Goal: Transaction & Acquisition: Purchase product/service

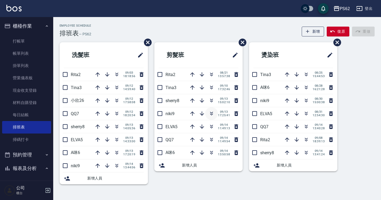
click at [214, 114] on icon "button" at bounding box center [211, 113] width 6 height 6
click at [32, 39] on link "打帳單" at bounding box center [26, 41] width 49 height 12
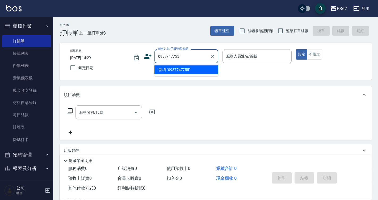
click at [169, 56] on input "0987747755" at bounding box center [182, 56] width 51 height 9
type input "0987747755"
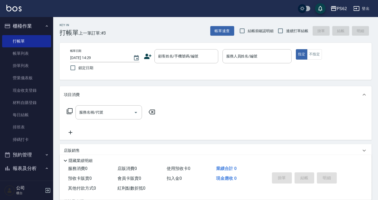
click at [144, 59] on icon at bounding box center [148, 56] width 8 height 8
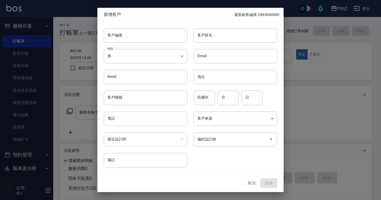
click at [149, 117] on input "電話" at bounding box center [146, 118] width 84 height 14
paste input "0987747755"
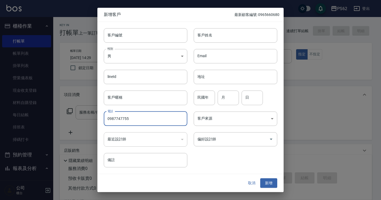
type input "0987747755"
click at [206, 45] on div "Email Email" at bounding box center [232, 53] width 90 height 21
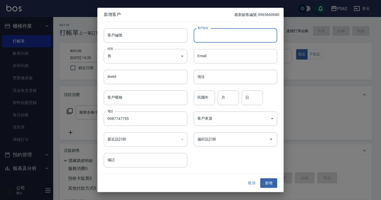
click at [209, 33] on input "客戶姓名" at bounding box center [236, 35] width 84 height 14
type input "育鳳"
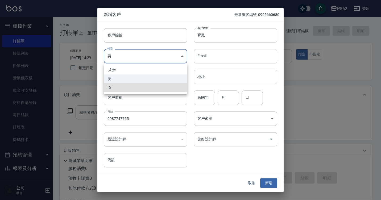
type input "[DEMOGRAPHIC_DATA]"
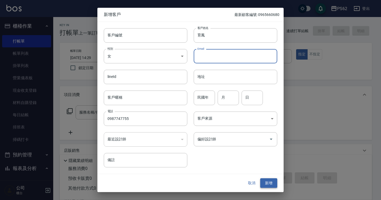
click at [267, 179] on button "新增" at bounding box center [268, 183] width 17 height 10
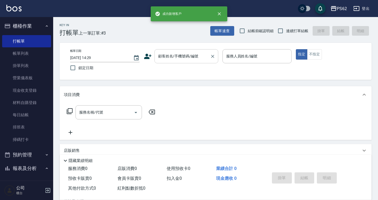
click at [198, 56] on div "顧客姓名/手機號碼/編號 顧客姓名/手機號碼/編號" at bounding box center [187, 56] width 64 height 14
paste input "0987747755"
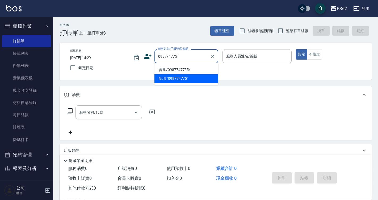
type input "育鳳/0987747755/"
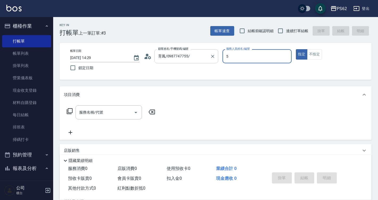
type input "ELVA-5"
type button "true"
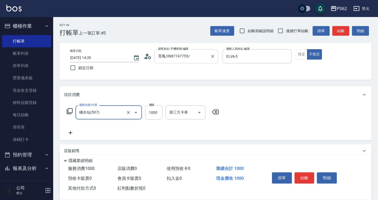
type input "橘水仙(507)"
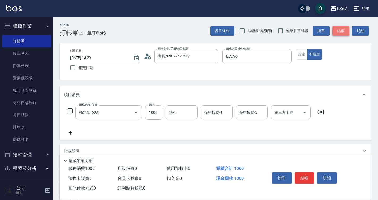
click at [339, 30] on button "結帳" at bounding box center [340, 31] width 17 height 10
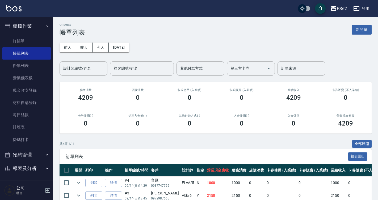
scroll to position [53, 0]
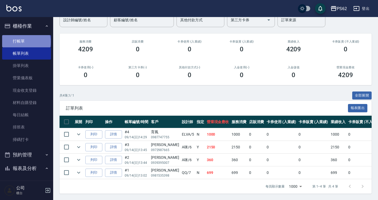
click at [26, 42] on link "打帳單" at bounding box center [26, 41] width 49 height 12
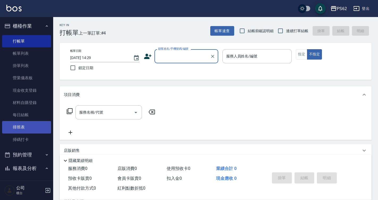
click at [28, 135] on link "掃碼打卡" at bounding box center [26, 140] width 49 height 12
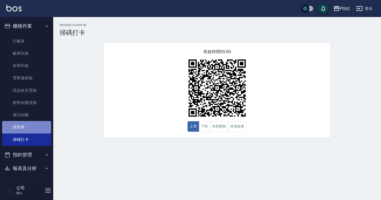
click at [27, 131] on link "排班表" at bounding box center [26, 127] width 49 height 12
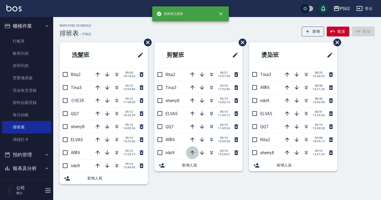
click at [189, 151] on icon "button" at bounding box center [192, 152] width 6 height 6
click at [191, 126] on icon "button" at bounding box center [192, 126] width 4 height 4
click at [201, 112] on icon "button" at bounding box center [202, 113] width 6 height 6
click at [192, 141] on icon "button" at bounding box center [192, 140] width 4 height 4
click at [192, 126] on icon "button" at bounding box center [192, 126] width 4 height 4
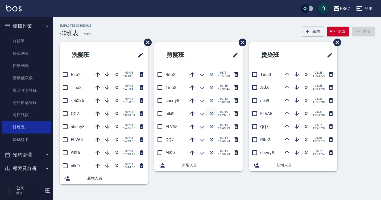
click at [213, 112] on icon "button" at bounding box center [211, 113] width 6 height 6
click at [33, 43] on link "打帳單" at bounding box center [26, 41] width 49 height 12
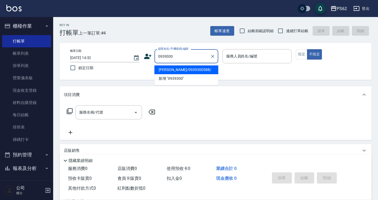
click at [193, 71] on li "[PERSON_NAME]/0939300588/" at bounding box center [187, 69] width 64 height 9
click at [193, 71] on div "帳單日期 [DATE] 14:32 鎖定日期 顧客姓名/手機號碼/編號 0939300 顧客姓名/手機號碼/編號 服務人員姓名/編號 服務人員姓名/編號 指定…" at bounding box center [215, 61] width 299 height 24
type input "[PERSON_NAME]/0939300588/"
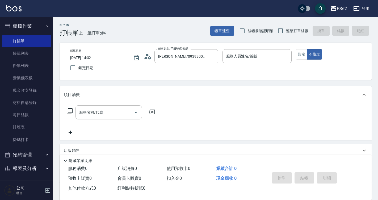
click at [149, 57] on icon at bounding box center [148, 56] width 8 height 8
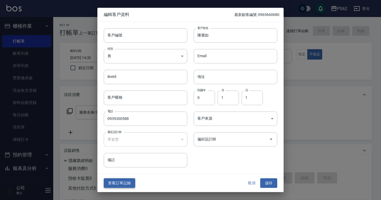
click at [132, 182] on button "查看訂單記錄" at bounding box center [119, 183] width 31 height 10
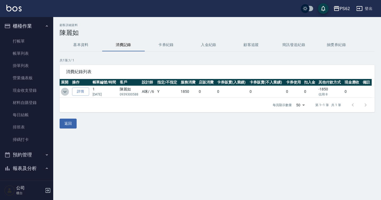
click at [64, 93] on icon "expand row" at bounding box center [65, 92] width 6 height 6
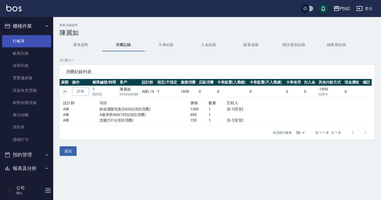
click at [22, 42] on link "打帳單" at bounding box center [26, 41] width 49 height 12
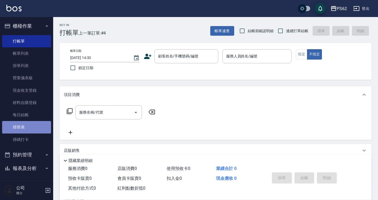
click at [33, 128] on link "排班表" at bounding box center [26, 127] width 49 height 12
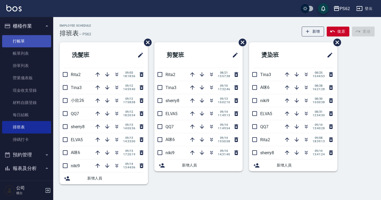
click at [34, 40] on link "打帳單" at bounding box center [26, 41] width 49 height 12
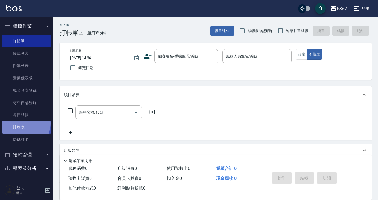
click at [22, 123] on link "排班表" at bounding box center [26, 127] width 49 height 12
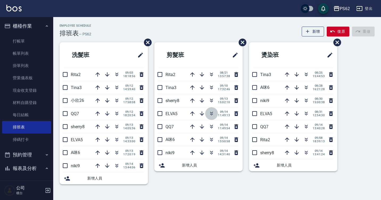
click at [211, 112] on icon "button" at bounding box center [211, 113] width 6 height 6
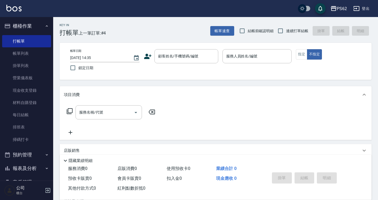
click at [189, 64] on div "帳單日期 [DATE] 14:35 鎖定日期 顧客姓名/手機號碼/編號 顧客姓名/手機號碼/編號 服務人員姓名/編號 服務人員姓名/編號 指定 不指定" at bounding box center [215, 61] width 299 height 24
click at [196, 61] on div "顧客姓名/手機號碼/編號" at bounding box center [187, 56] width 64 height 14
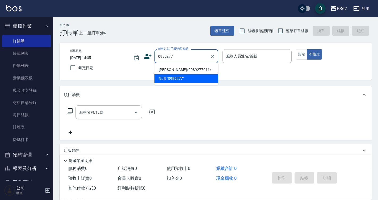
click at [170, 70] on li "[PERSON_NAME]/0989277011/" at bounding box center [187, 69] width 64 height 9
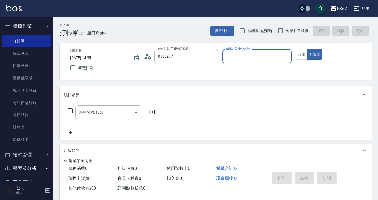
type input "[PERSON_NAME]/0989277011/"
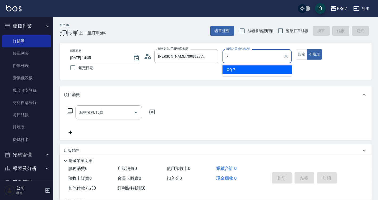
type input "QQ-7"
type button "false"
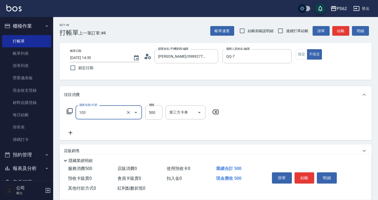
type input "B級洗剪500(103)"
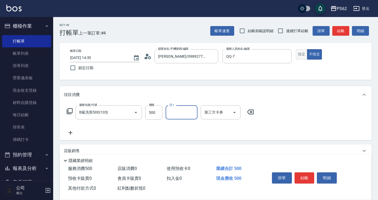
click at [300, 54] on button "指定" at bounding box center [301, 54] width 11 height 10
click at [301, 179] on button "結帳" at bounding box center [305, 177] width 20 height 11
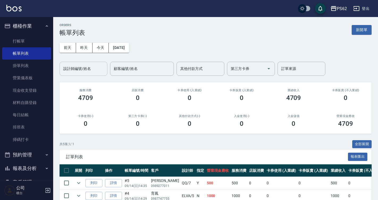
click at [75, 65] on div "設計師編號/姓名 設計師編號/姓名" at bounding box center [84, 69] width 48 height 14
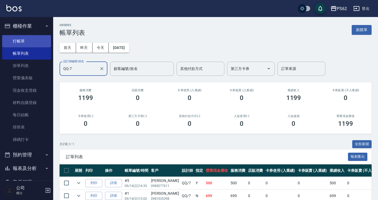
type input "QQ-7"
click at [29, 41] on link "打帳單" at bounding box center [26, 41] width 49 height 12
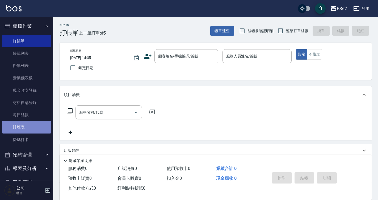
click at [28, 128] on link "排班表" at bounding box center [26, 127] width 49 height 12
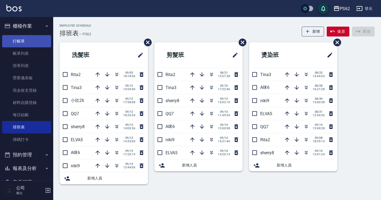
click at [25, 41] on link "打帳單" at bounding box center [26, 41] width 49 height 12
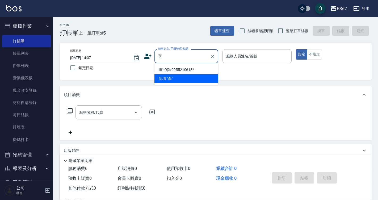
click at [187, 69] on li "陳冺斈/0955210613/" at bounding box center [187, 69] width 64 height 9
click at [187, 69] on div "帳單日期 2025/09/14 14:37 鎖定日期 顧客姓名/手機號碼/編號 斈 顧客姓名/手機號碼/編號 服務人員姓名/編號 服務人員姓名/編號 指定 不…" at bounding box center [215, 61] width 299 height 24
type input "陳冺斈/0955210613/"
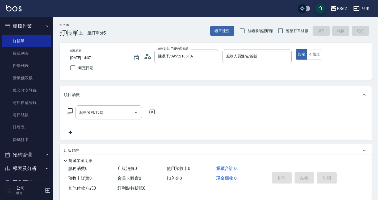
click at [147, 58] on icon at bounding box center [145, 58] width 3 height 2
click at [147, 58] on body "PS62 登出 櫃檯作業 打帳單 帳單列表 掛單列表 營業儀表板 現金收支登錄 材料自購登錄 每日結帳 排班表 掃碼打卡 預約管理 預約管理 單日預約紀錄 單…" at bounding box center [189, 130] width 378 height 261
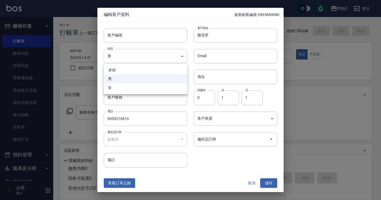
click at [123, 186] on div at bounding box center [190, 100] width 381 height 200
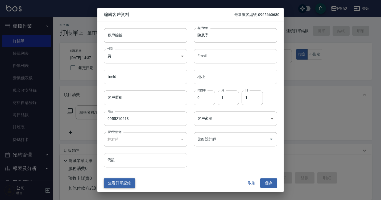
click at [119, 182] on button "查看訂單記錄" at bounding box center [119, 183] width 31 height 10
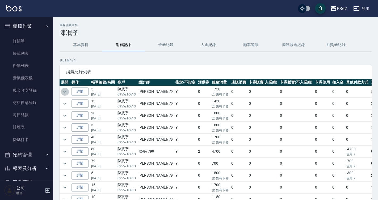
click at [65, 93] on icon "expand row" at bounding box center [65, 92] width 6 height 6
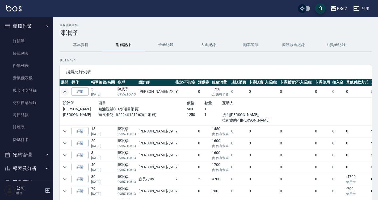
click at [65, 93] on icon "expand row" at bounding box center [65, 92] width 6 height 6
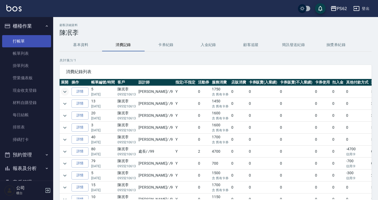
click at [14, 44] on link "打帳單" at bounding box center [26, 41] width 49 height 12
